Goal: Task Accomplishment & Management: Manage account settings

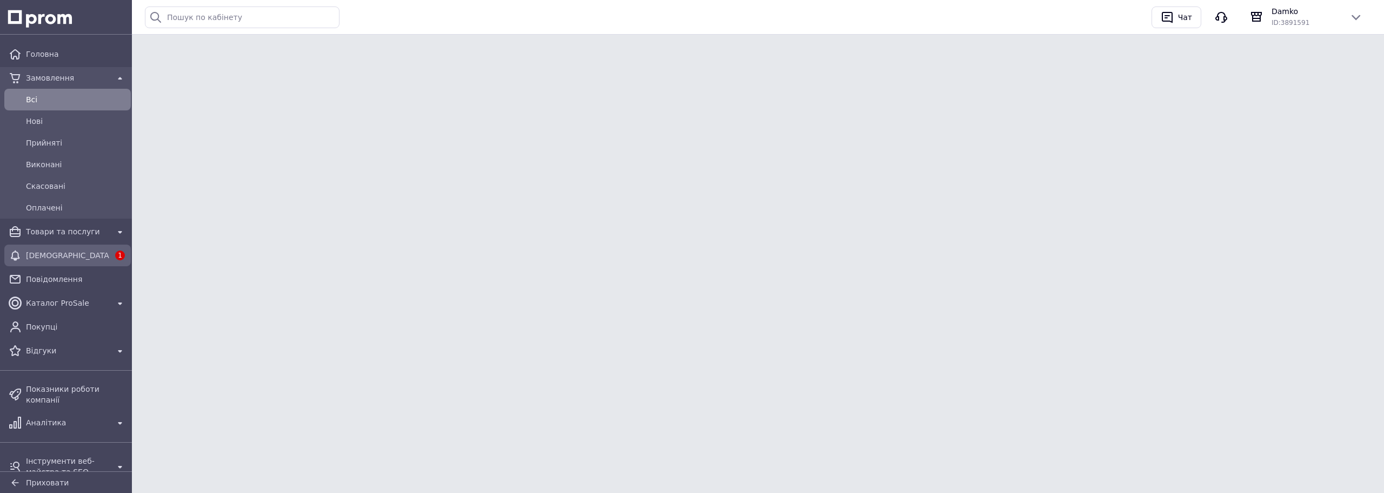
click at [57, 250] on span "[DEMOGRAPHIC_DATA]" at bounding box center [67, 255] width 83 height 11
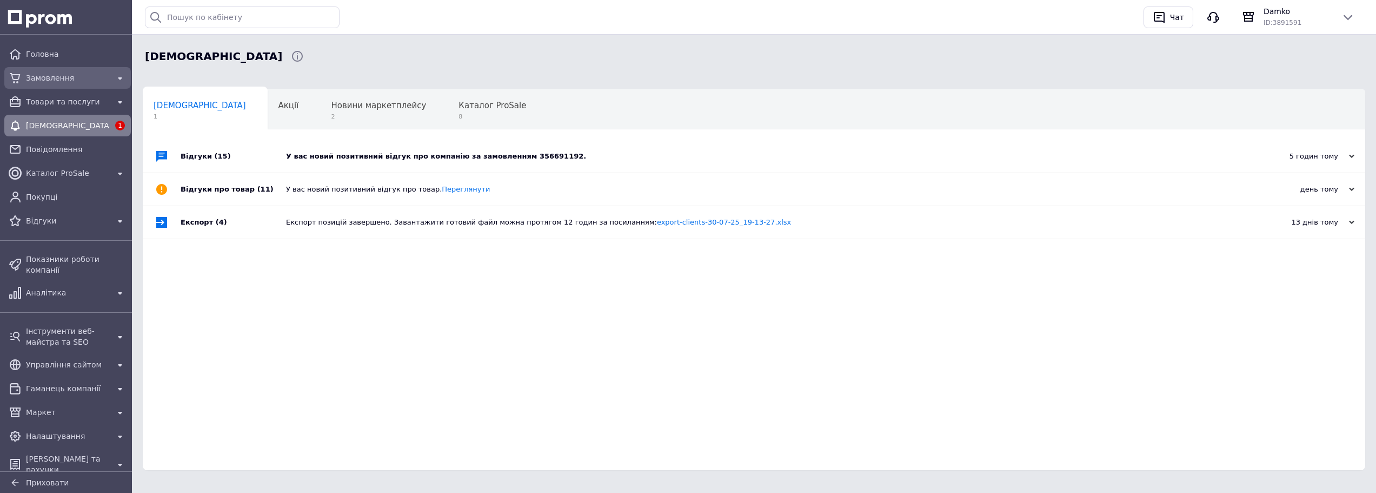
click at [77, 81] on span "Замовлення" at bounding box center [67, 77] width 83 height 11
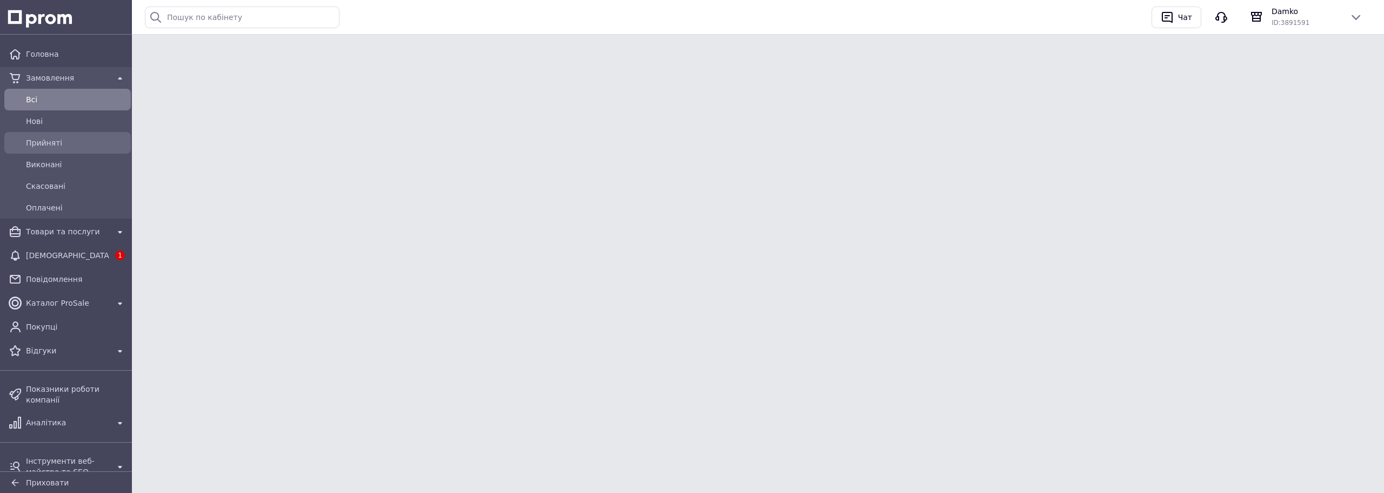
click at [52, 143] on span "Прийняті" at bounding box center [76, 142] width 101 height 11
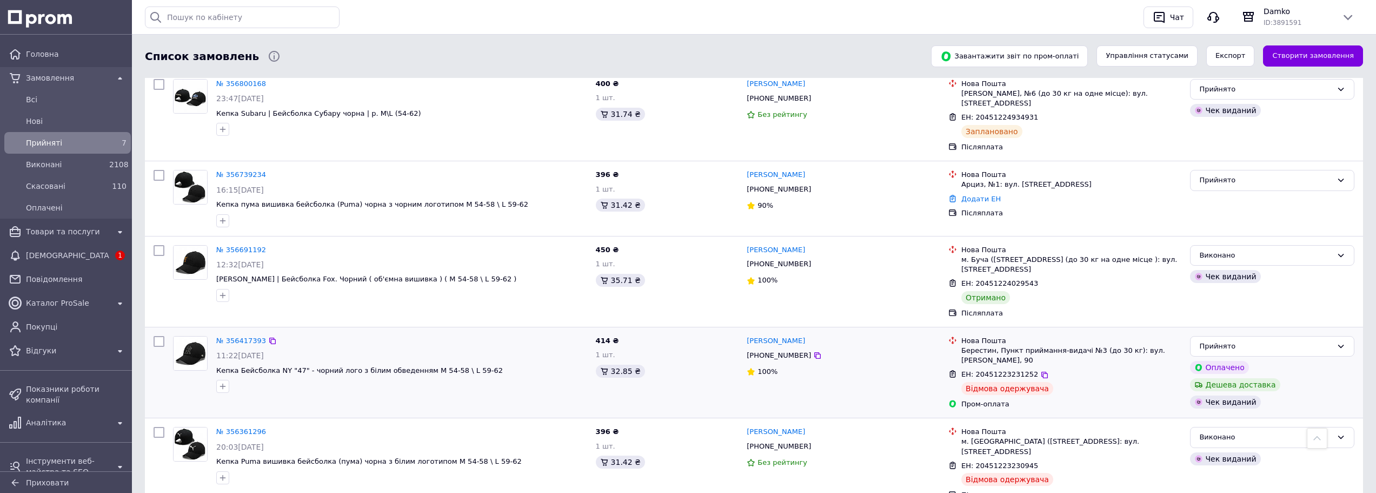
scroll to position [433, 0]
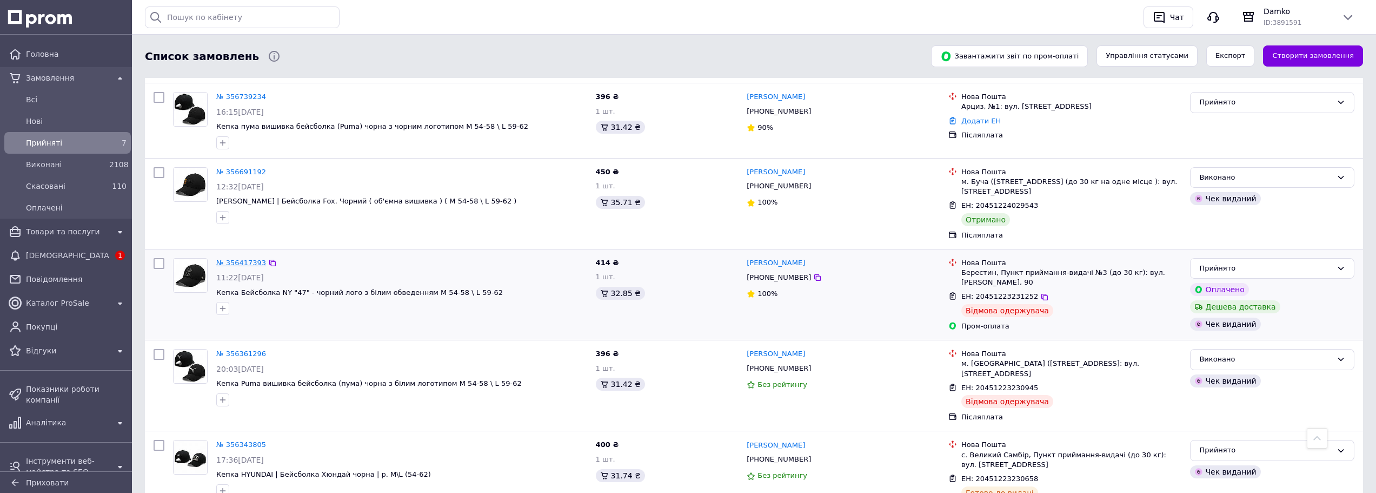
click at [246, 258] on link "№ 356417393" at bounding box center [241, 262] width 50 height 8
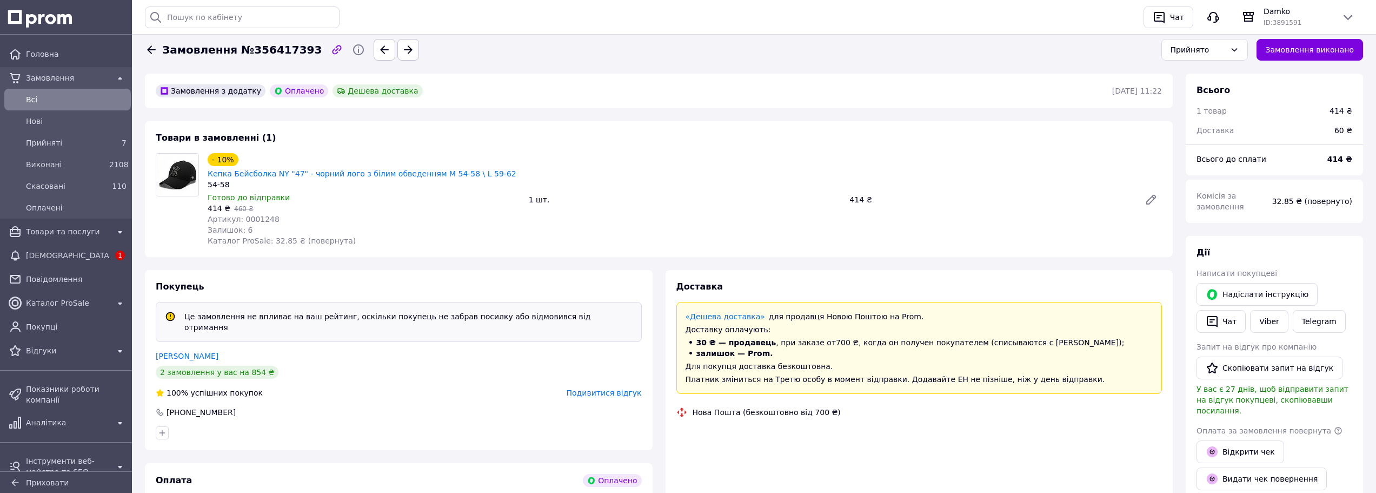
scroll to position [458, 0]
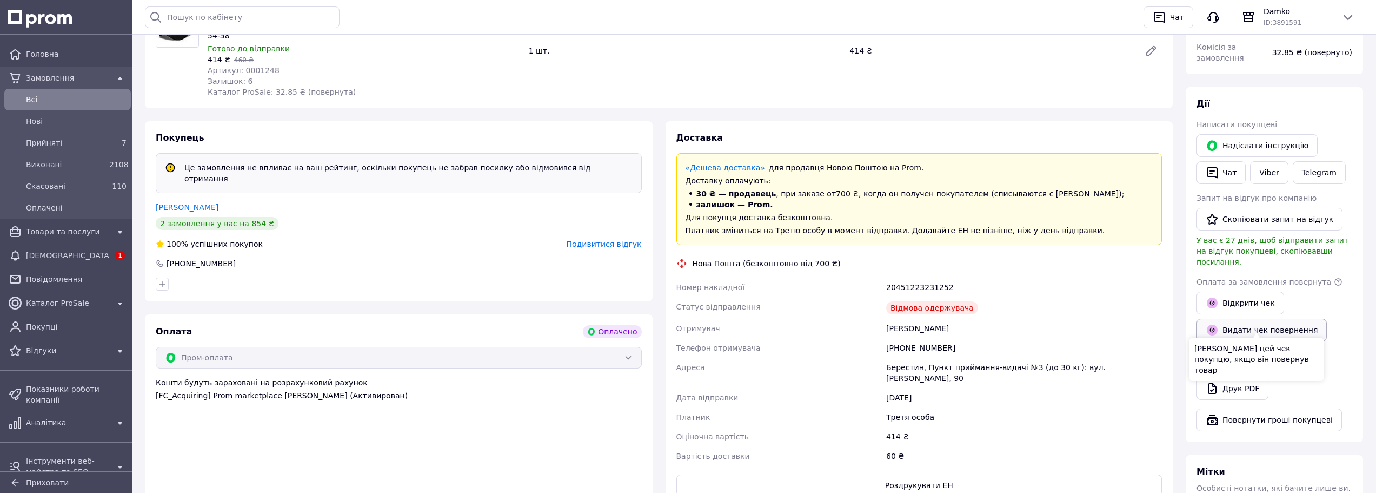
click at [1243, 322] on button "Видати чек повернення" at bounding box center [1261, 329] width 130 height 23
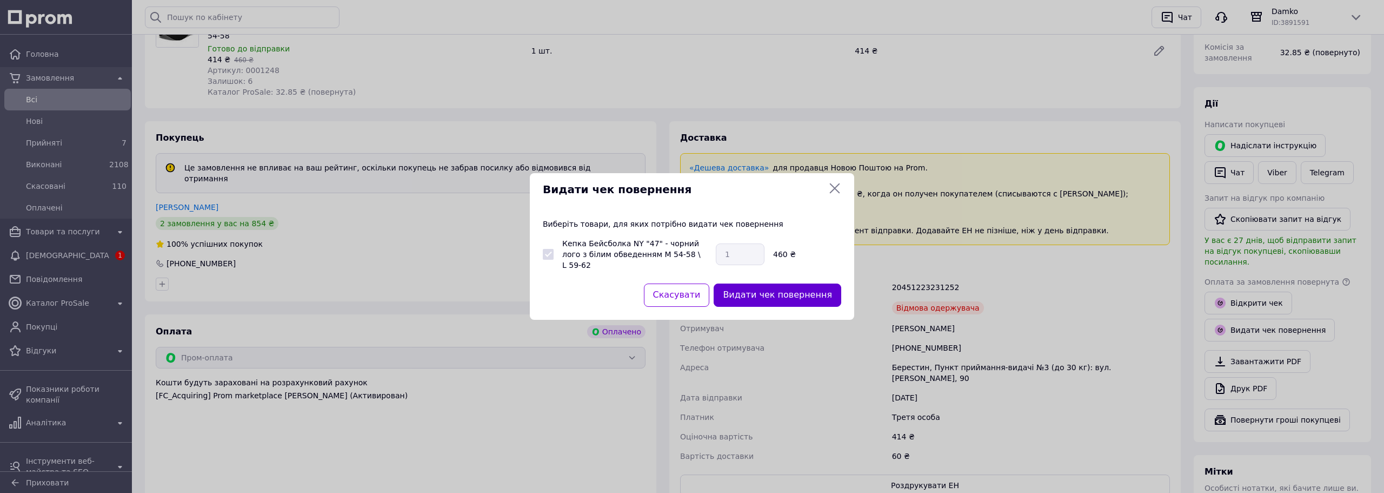
click at [795, 287] on button "Видати чек повернення" at bounding box center [778, 294] width 128 height 23
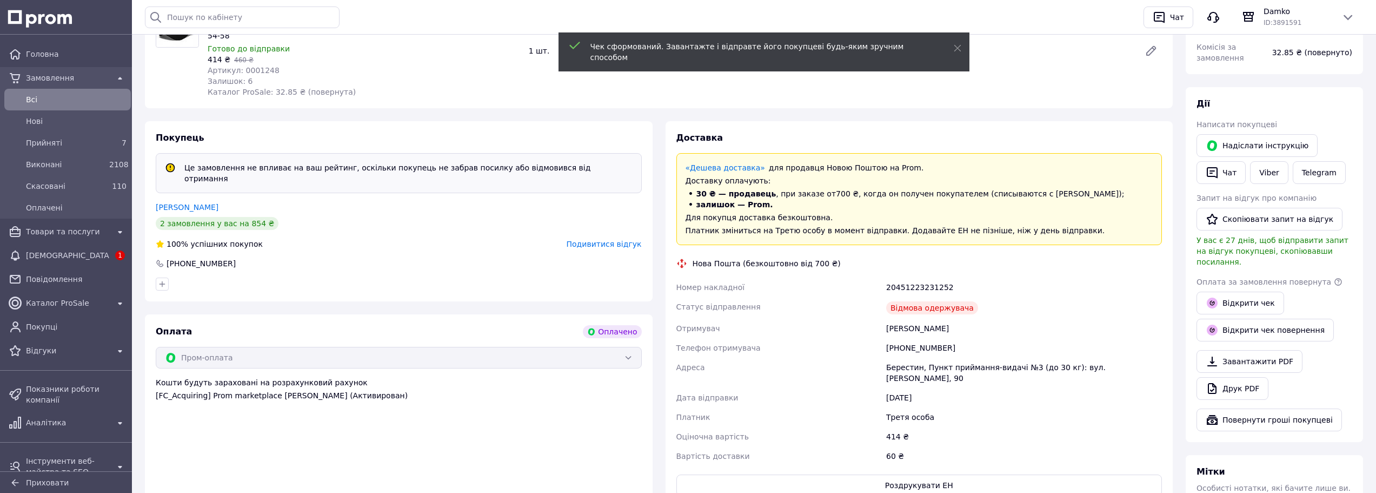
click at [1259, 409] on button "Повернути гроші покупцеві" at bounding box center [1268, 419] width 145 height 23
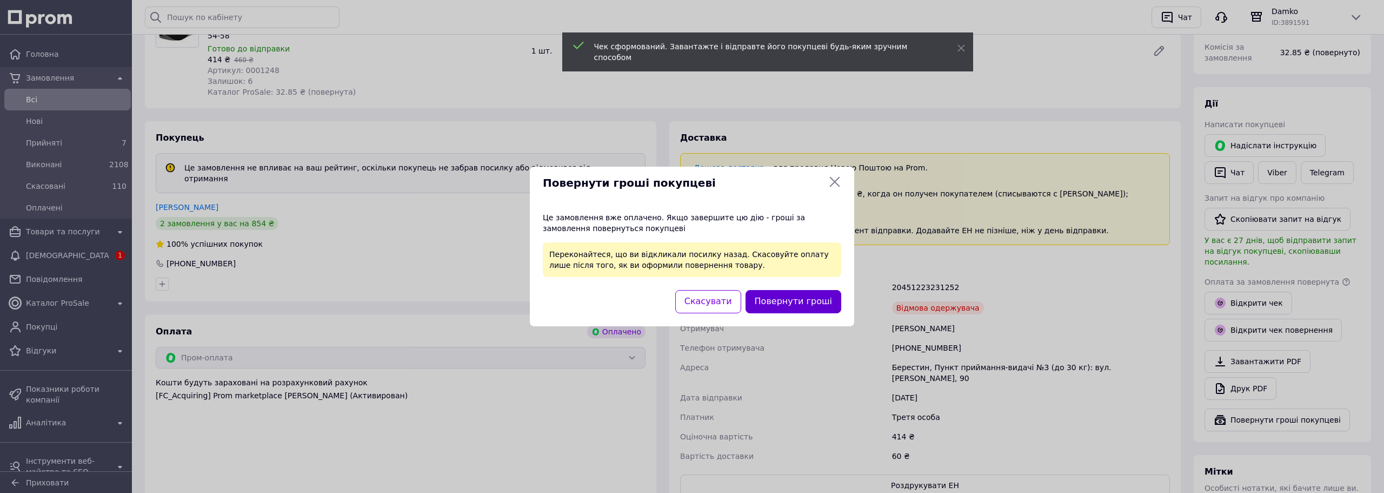
click at [807, 301] on button "Повернути гроші" at bounding box center [794, 301] width 96 height 23
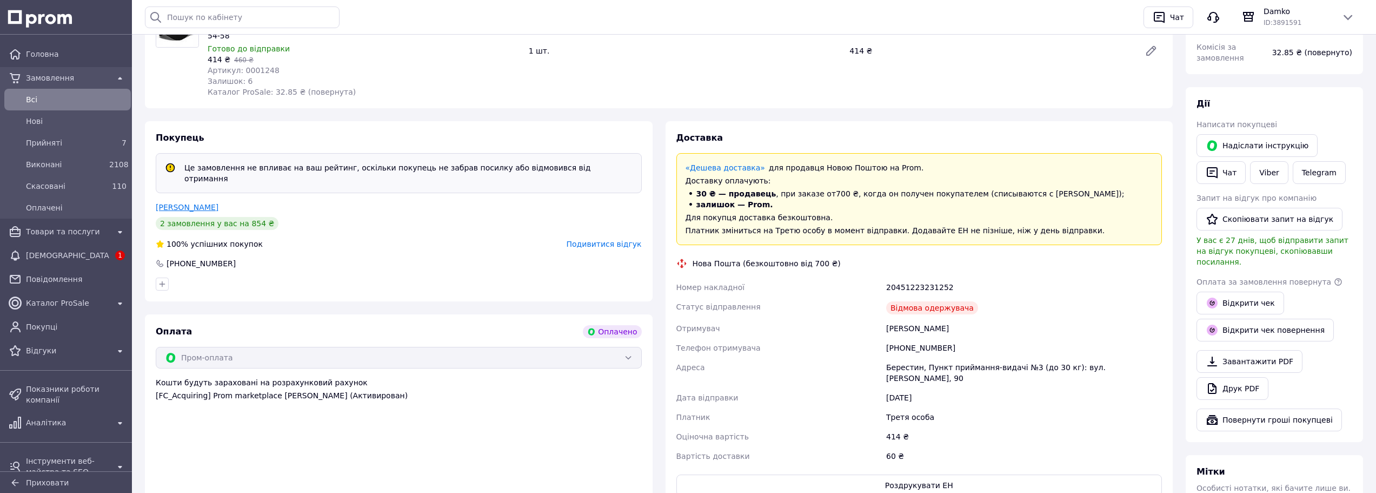
click at [181, 203] on link "[PERSON_NAME]" at bounding box center [187, 207] width 63 height 9
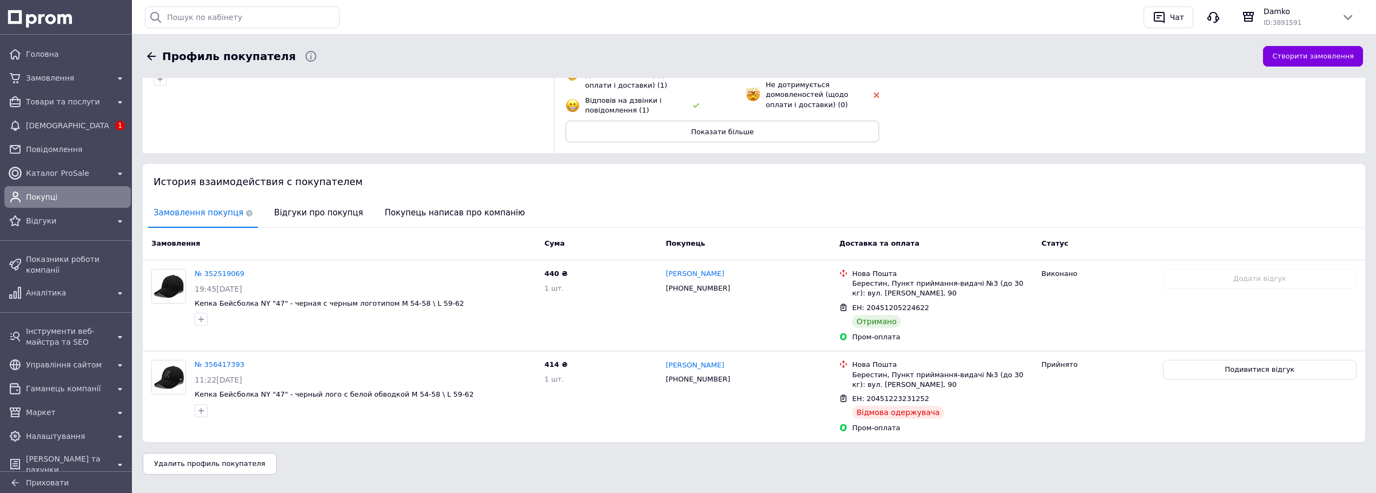
scroll to position [141, 0]
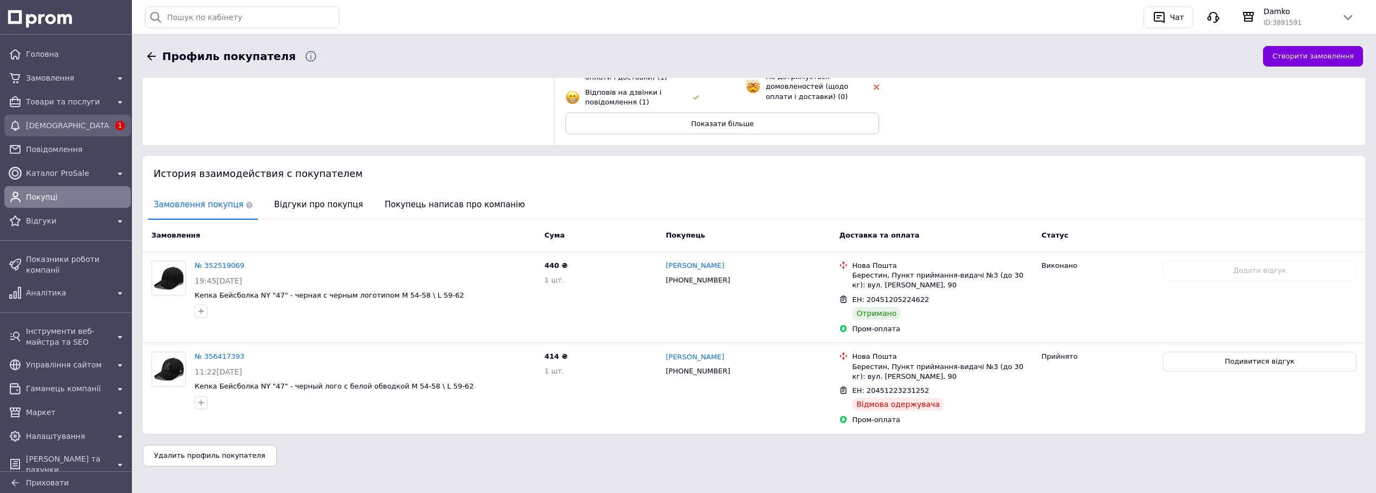
click at [91, 130] on span "[DEMOGRAPHIC_DATA]" at bounding box center [67, 125] width 83 height 11
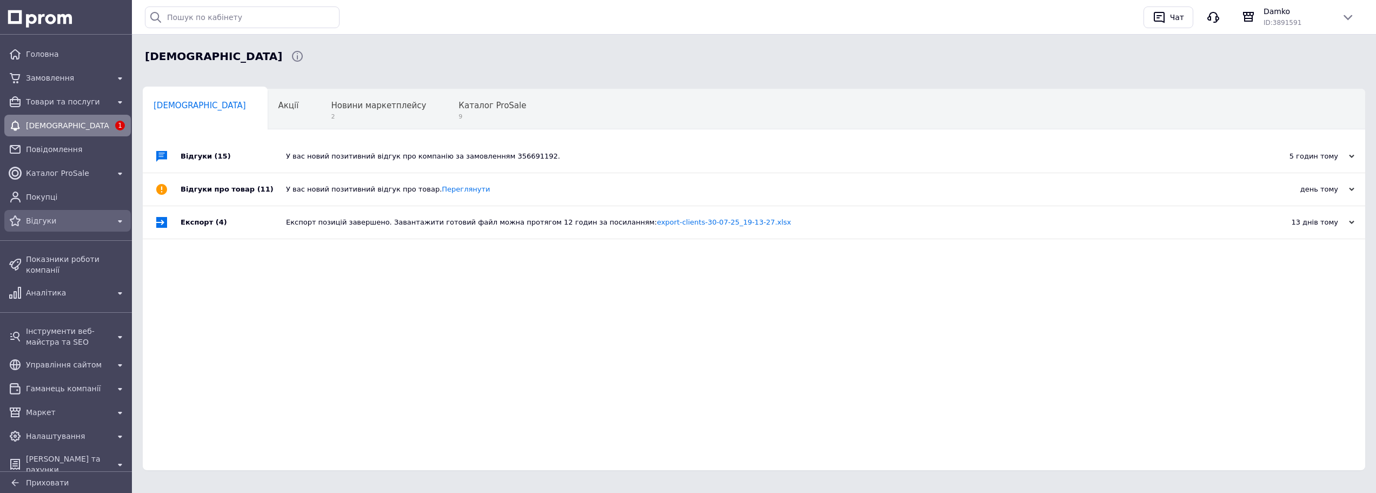
click at [46, 211] on link "Відгуки" at bounding box center [67, 221] width 135 height 22
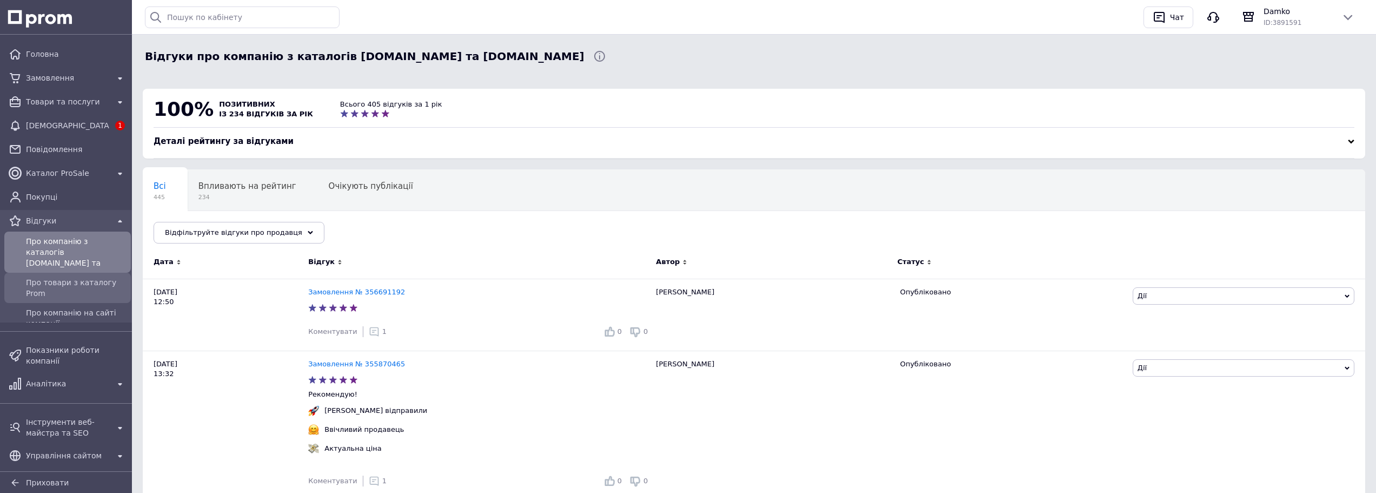
click at [81, 277] on span "Про товари з каталогу Prom" at bounding box center [76, 288] width 101 height 22
